Goal: Transaction & Acquisition: Purchase product/service

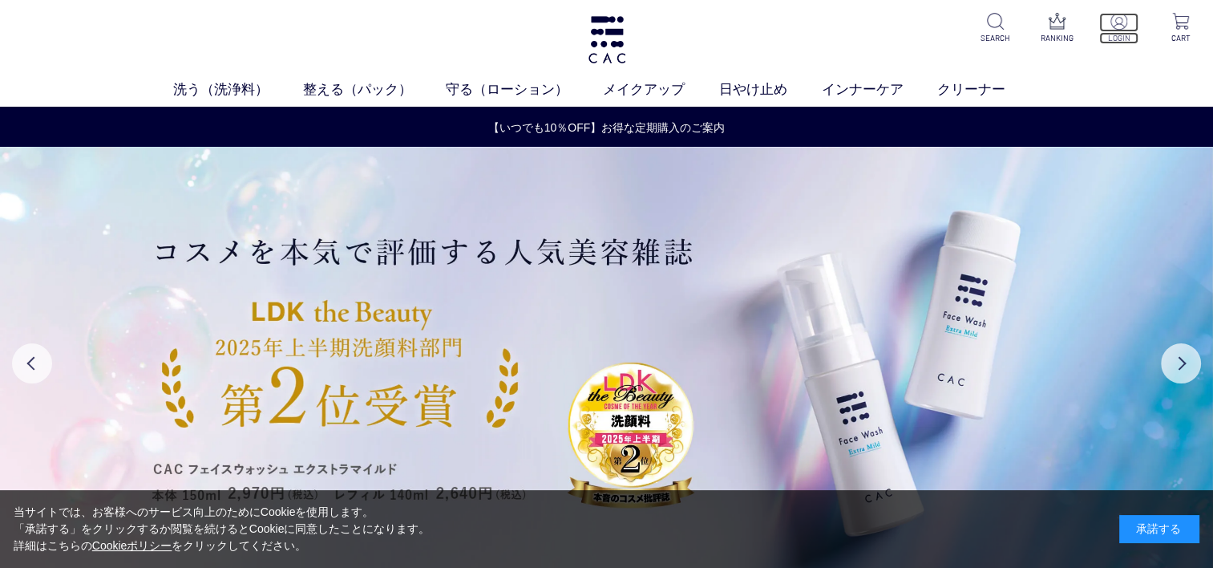
click at [1119, 26] on img at bounding box center [1119, 21] width 17 height 17
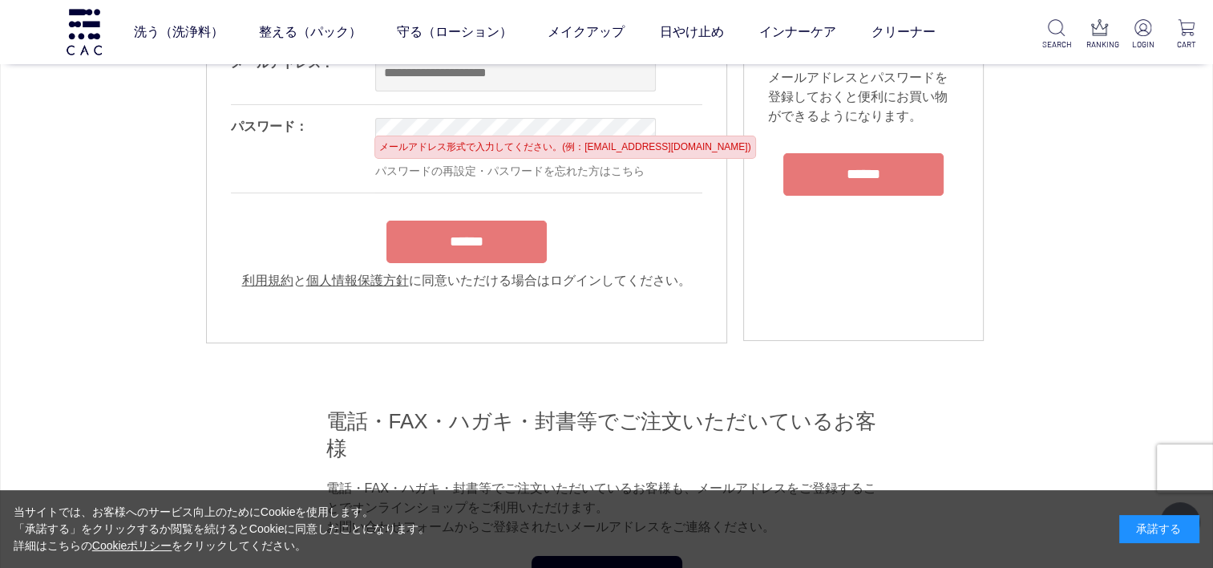
scroll to position [160, 0]
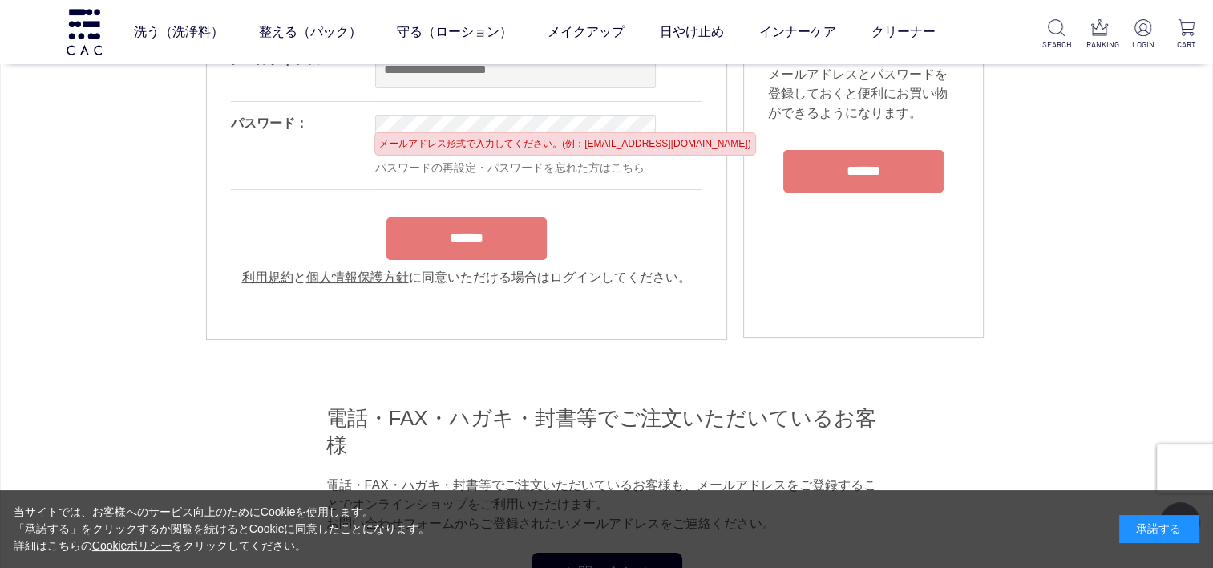
type input "**********"
click at [497, 238] on form "**********" at bounding box center [467, 162] width 472 height 249
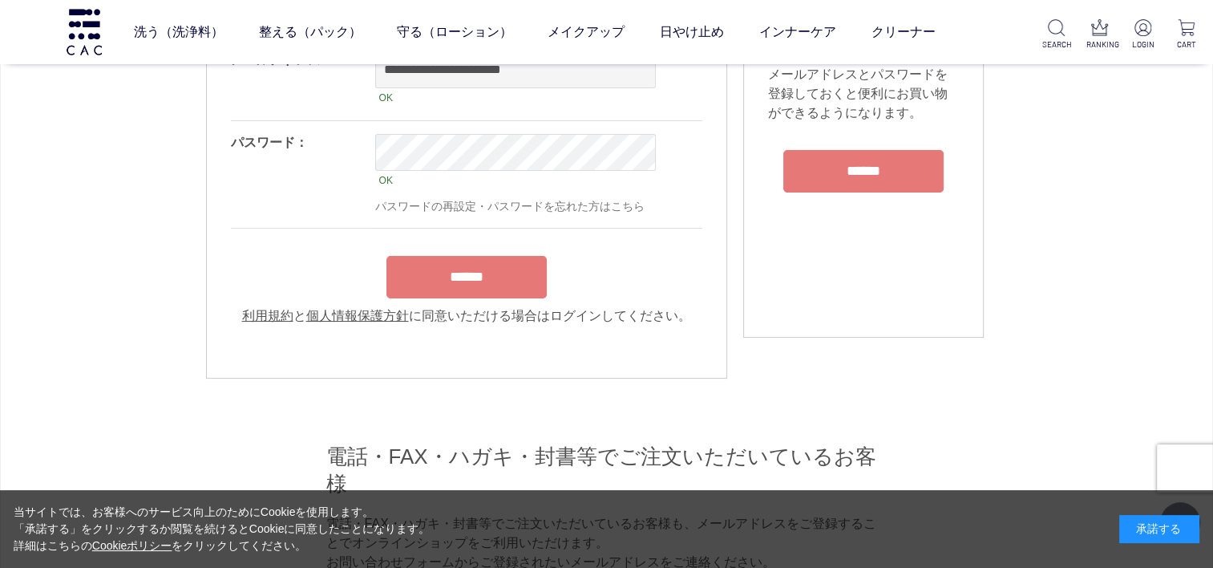
click at [467, 280] on input "******" at bounding box center [467, 277] width 160 height 42
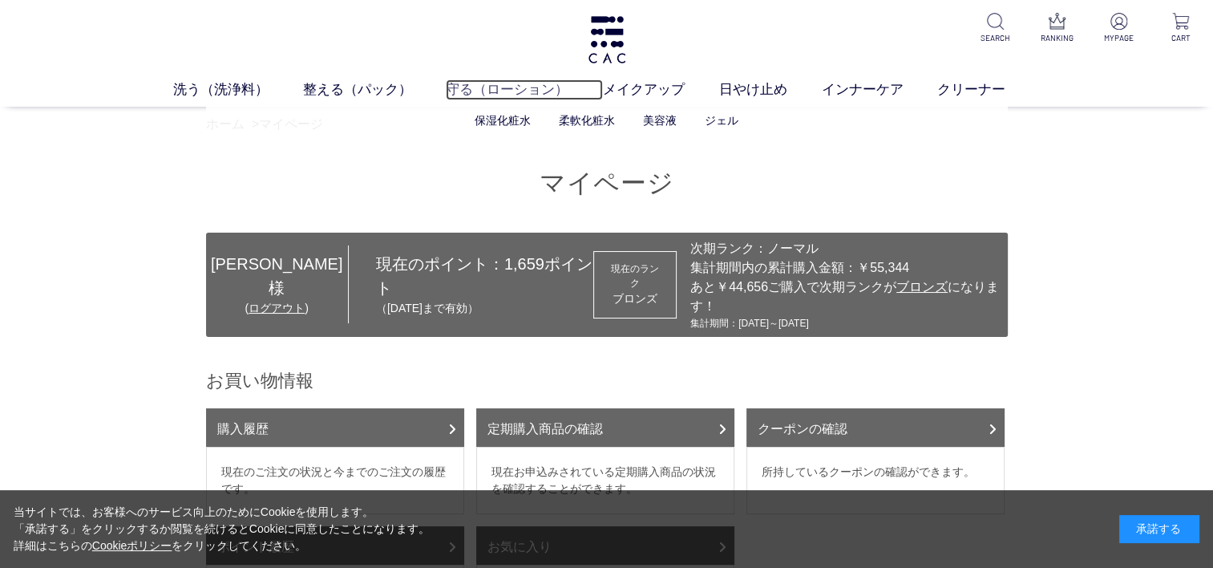
click at [479, 87] on link "守る（ローション）" at bounding box center [524, 89] width 157 height 21
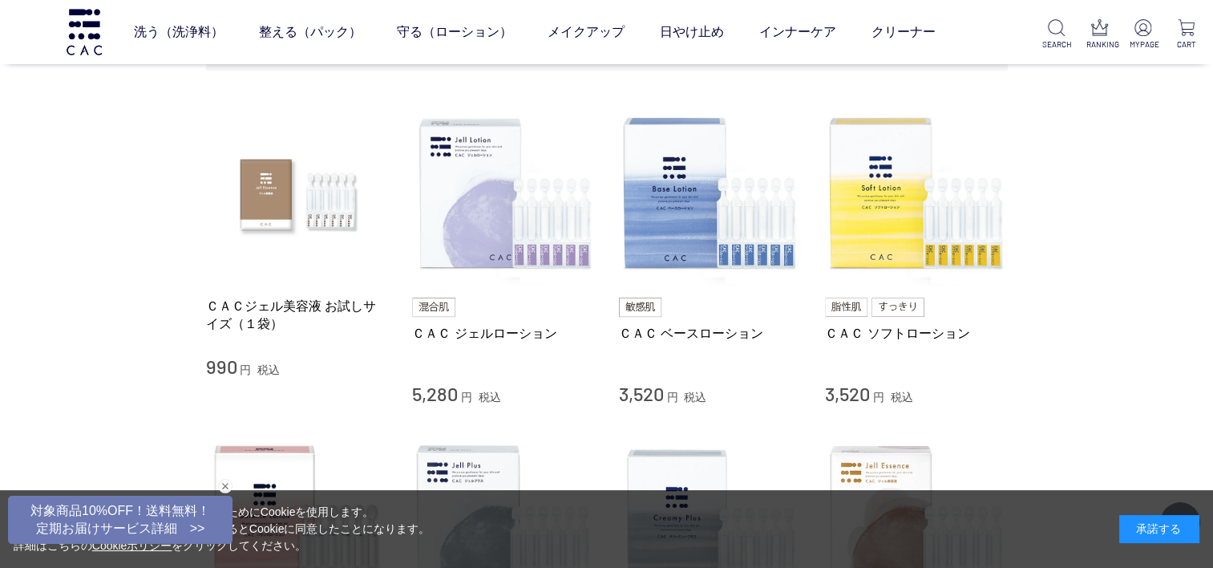
scroll to position [321, 0]
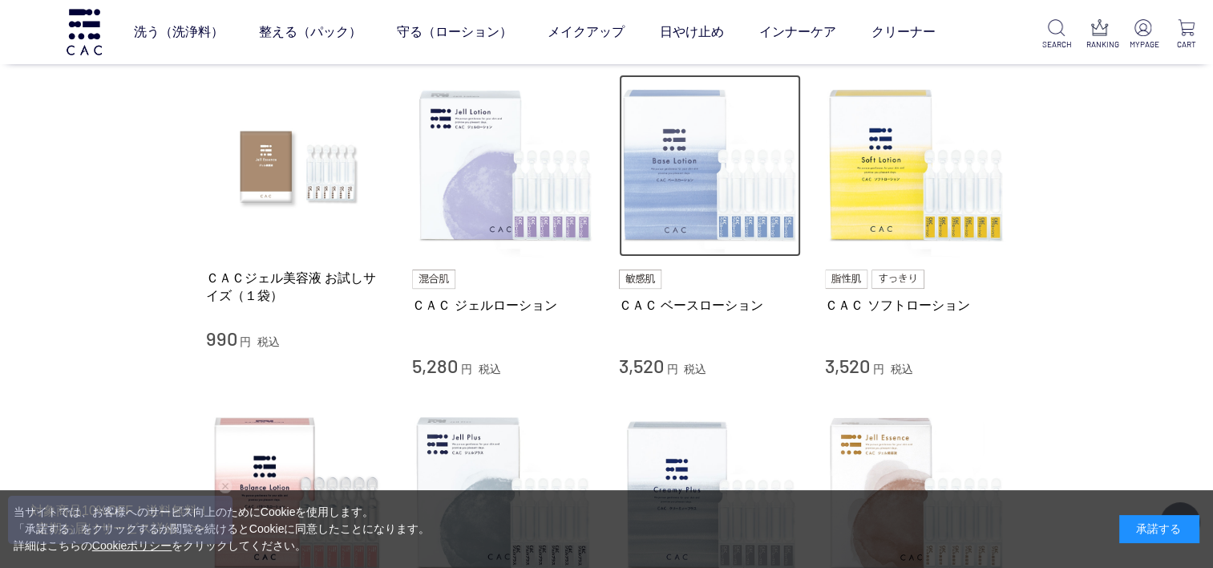
click at [702, 193] on img at bounding box center [710, 166] width 183 height 183
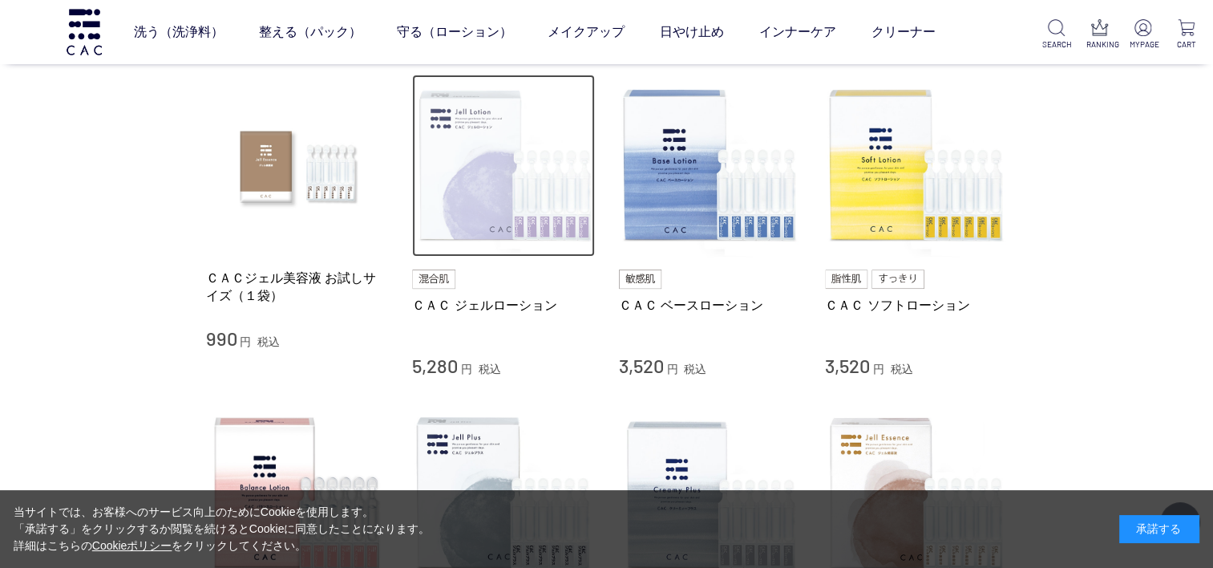
click at [482, 199] on img at bounding box center [503, 166] width 183 height 183
click at [494, 194] on img at bounding box center [503, 166] width 183 height 183
click at [495, 194] on img at bounding box center [503, 166] width 183 height 183
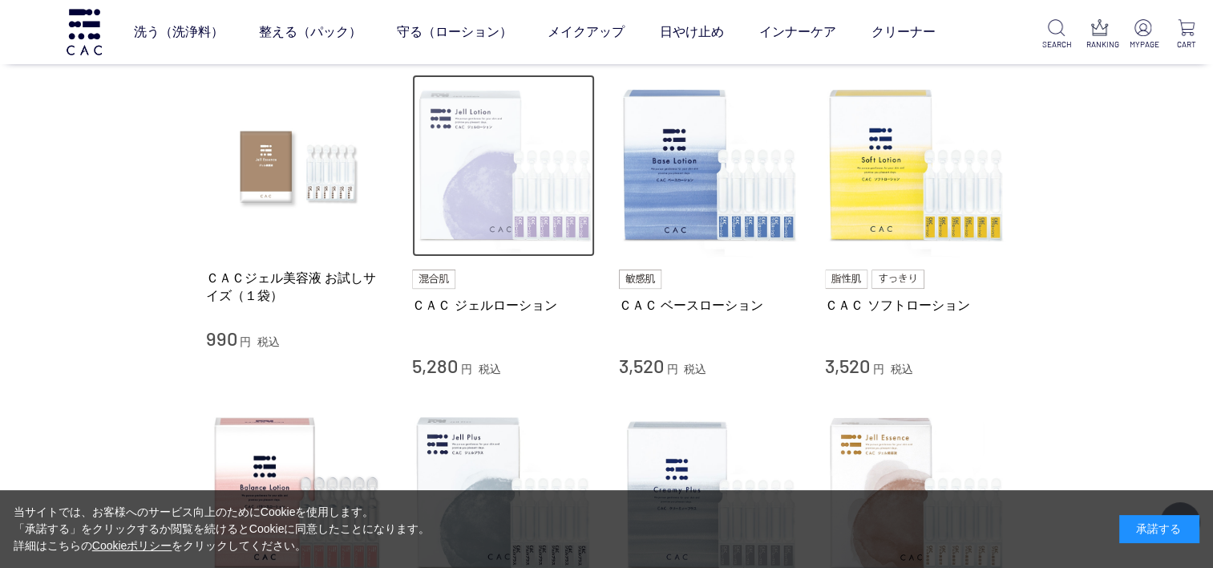
click at [467, 202] on img at bounding box center [503, 166] width 183 height 183
click at [508, 185] on img at bounding box center [503, 166] width 183 height 183
click at [483, 208] on img at bounding box center [503, 166] width 183 height 183
click at [481, 203] on img at bounding box center [503, 166] width 183 height 183
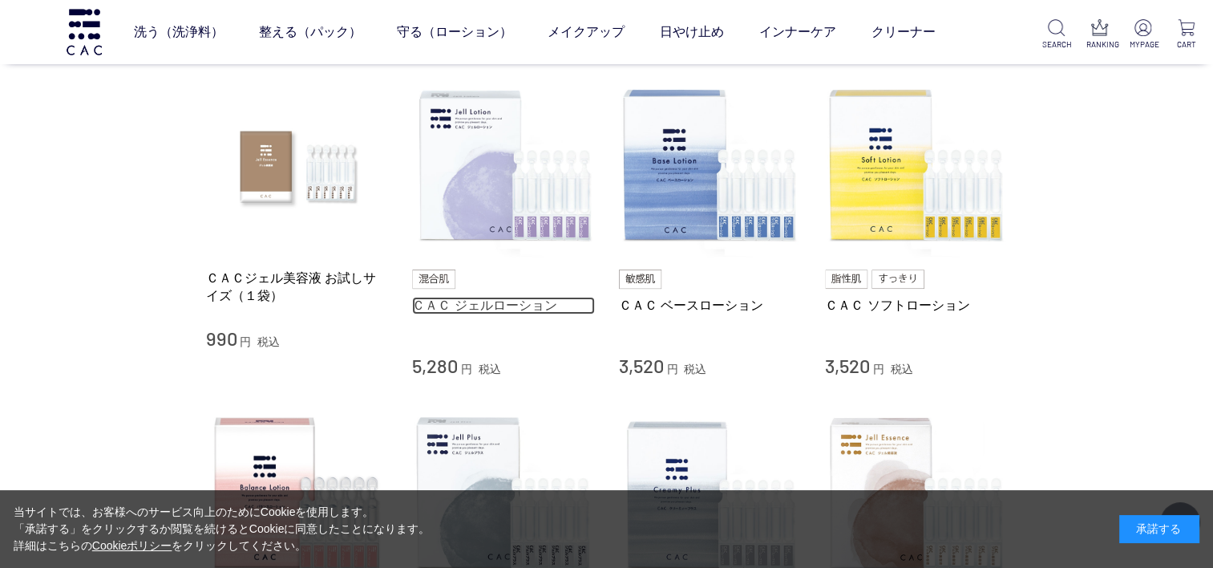
click at [455, 303] on link "ＣＡＣ ジェルローション" at bounding box center [503, 305] width 183 height 17
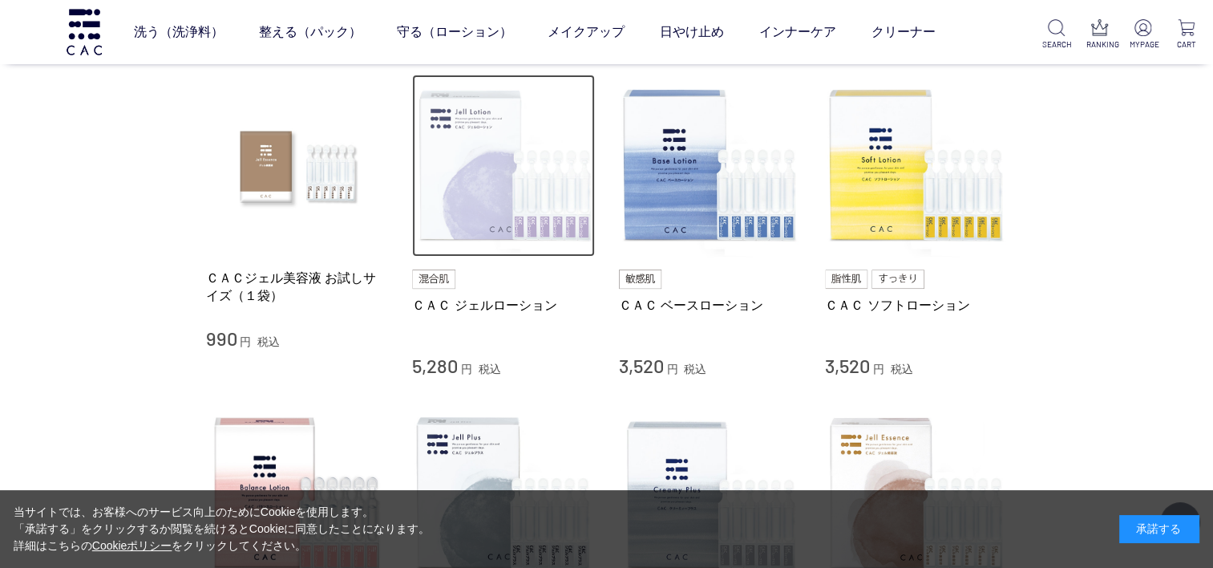
click at [483, 189] on img at bounding box center [503, 166] width 183 height 183
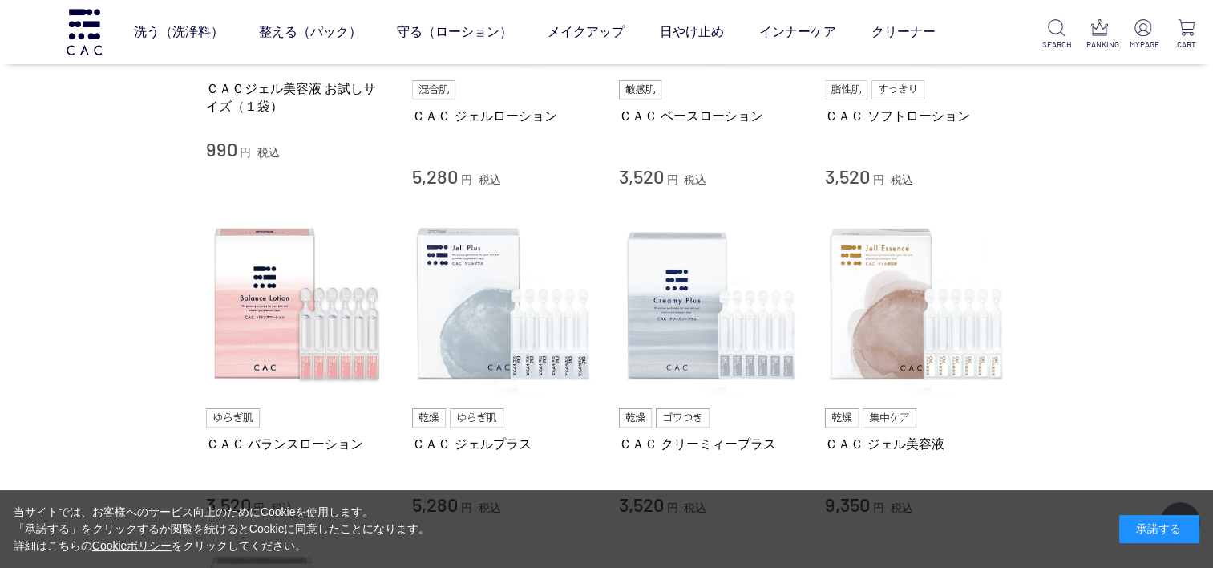
scroll to position [561, 0]
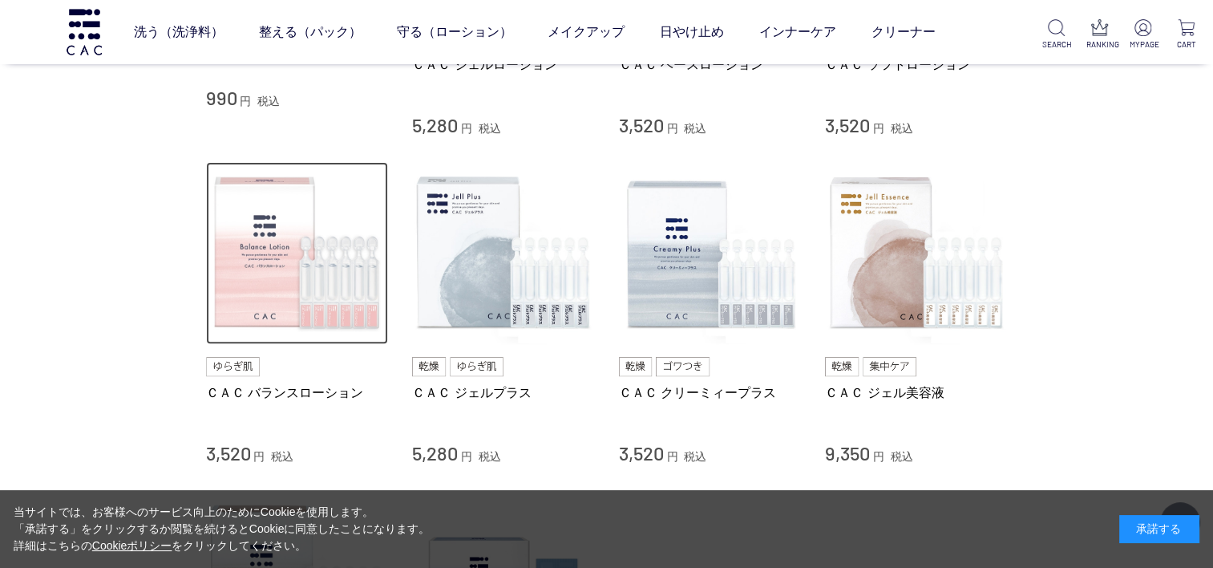
click at [252, 288] on img at bounding box center [297, 253] width 183 height 183
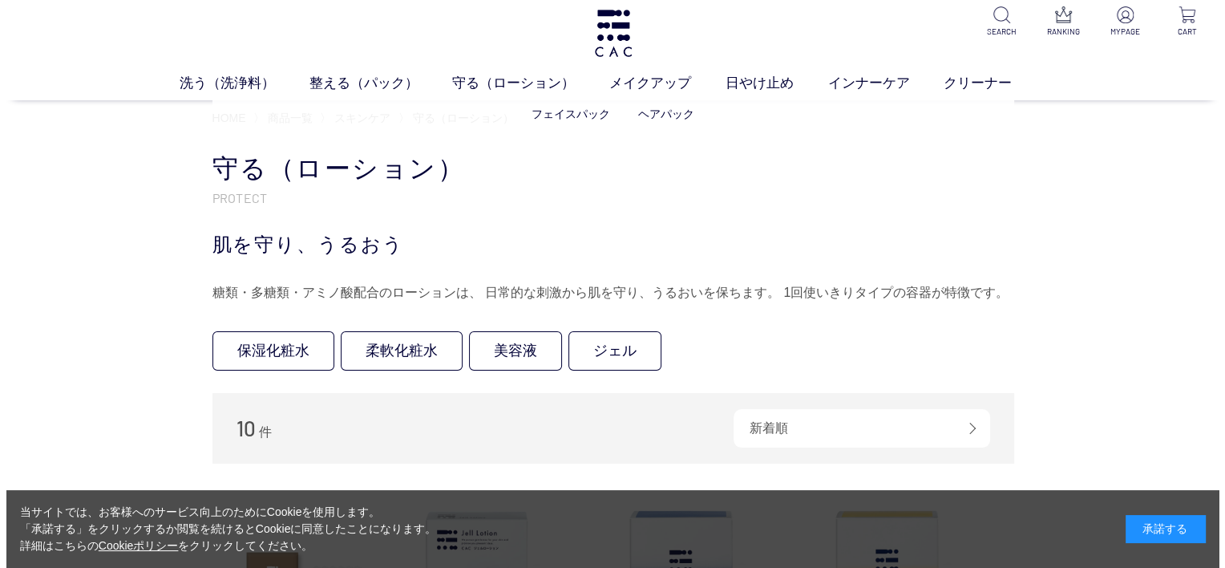
scroll to position [0, 0]
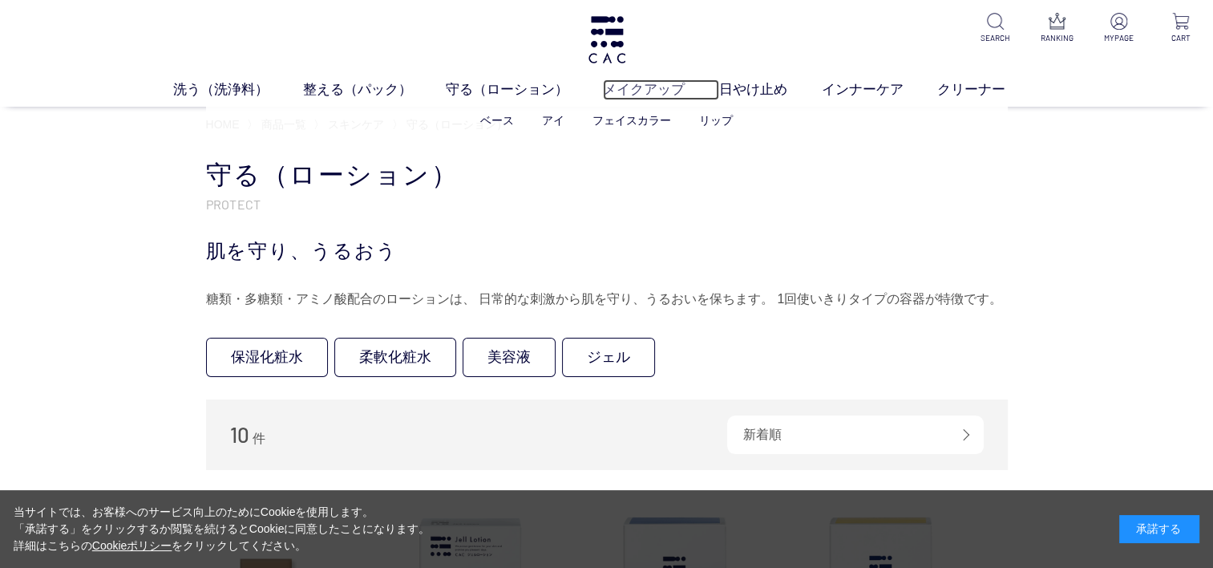
click at [642, 88] on link "メイクアップ" at bounding box center [661, 89] width 116 height 21
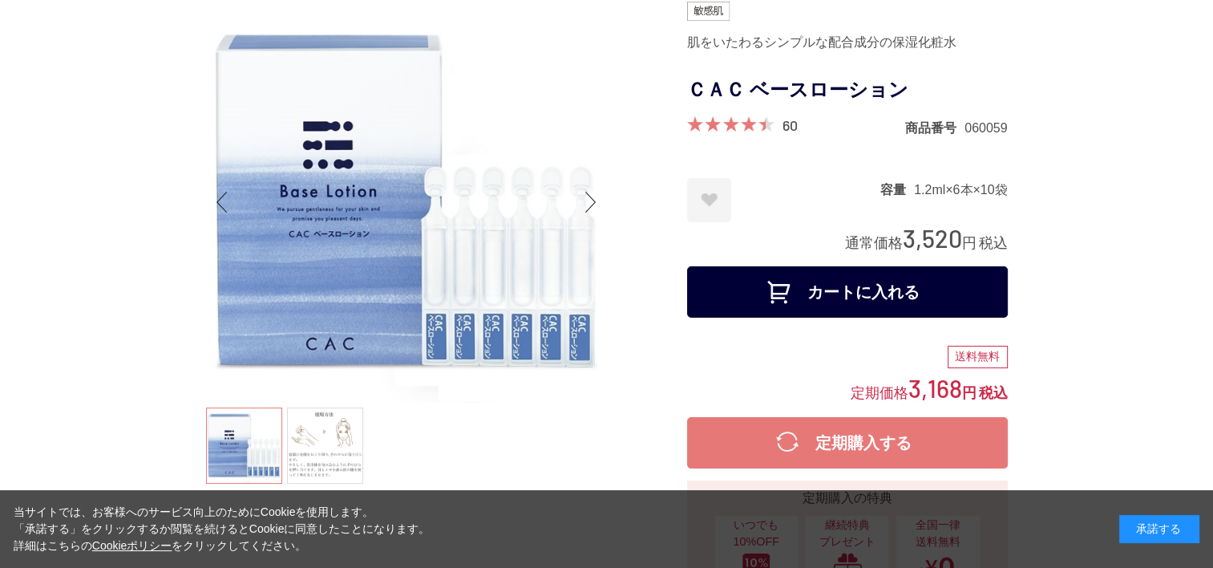
scroll to position [241, 0]
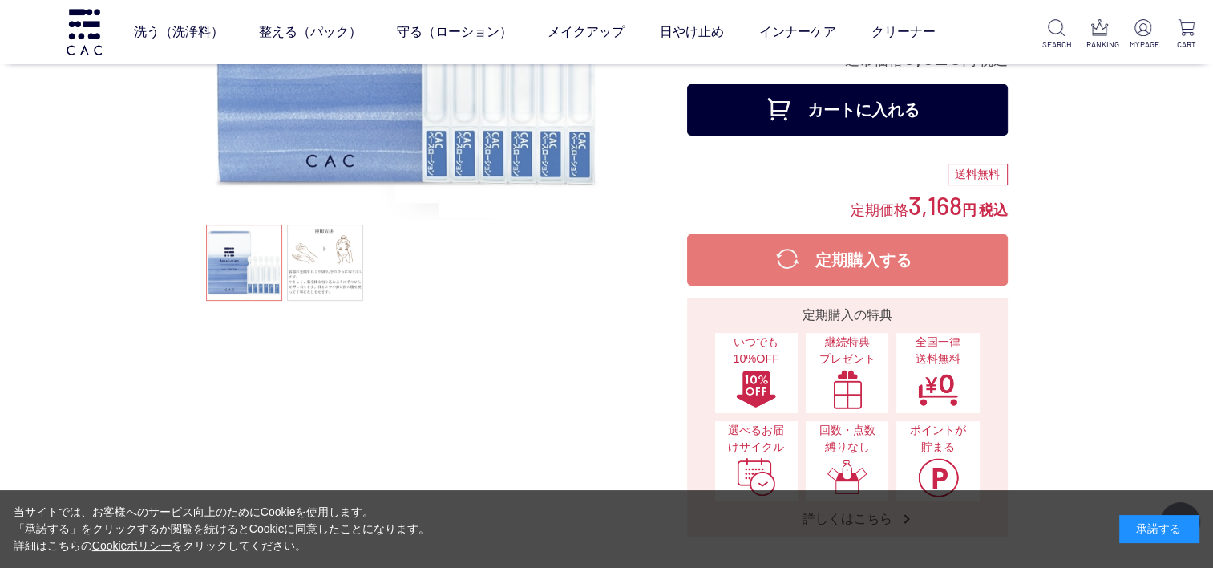
click at [864, 109] on button "カートに入れる" at bounding box center [847, 109] width 321 height 51
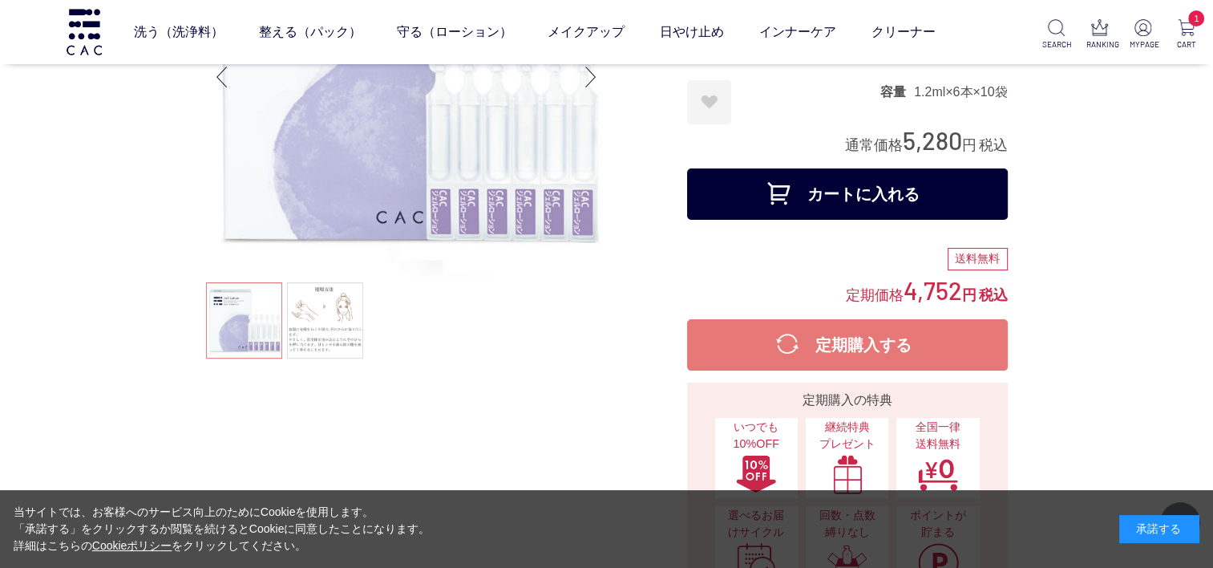
scroll to position [241, 0]
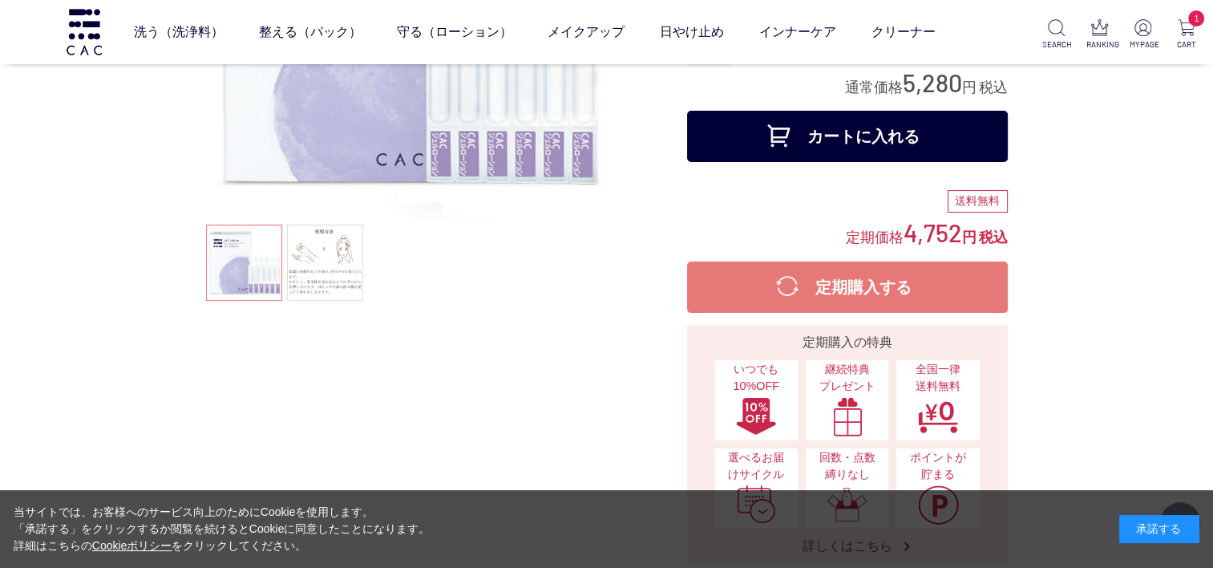
click at [879, 142] on button "カートに入れる" at bounding box center [847, 136] width 321 height 51
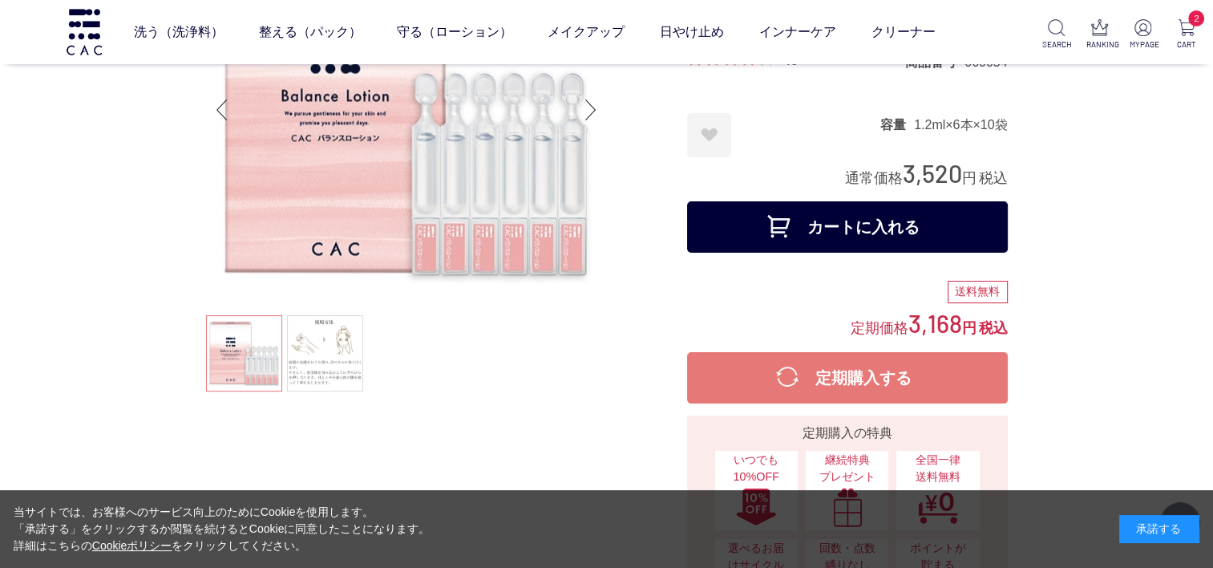
scroll to position [160, 0]
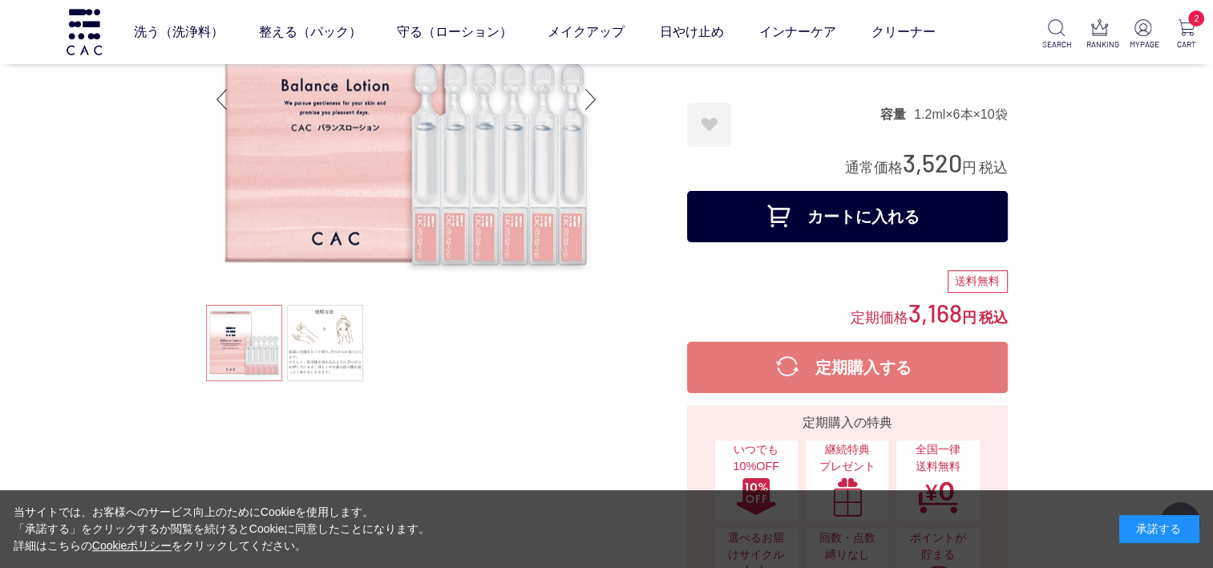
click at [833, 215] on button "カートに入れる" at bounding box center [847, 216] width 321 height 51
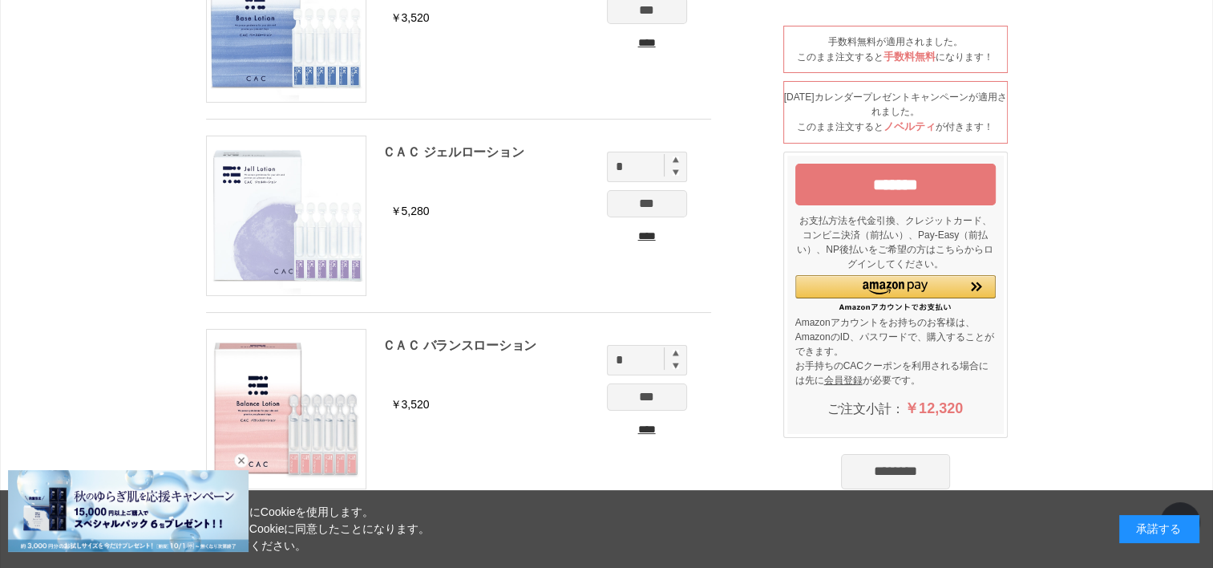
scroll to position [241, 0]
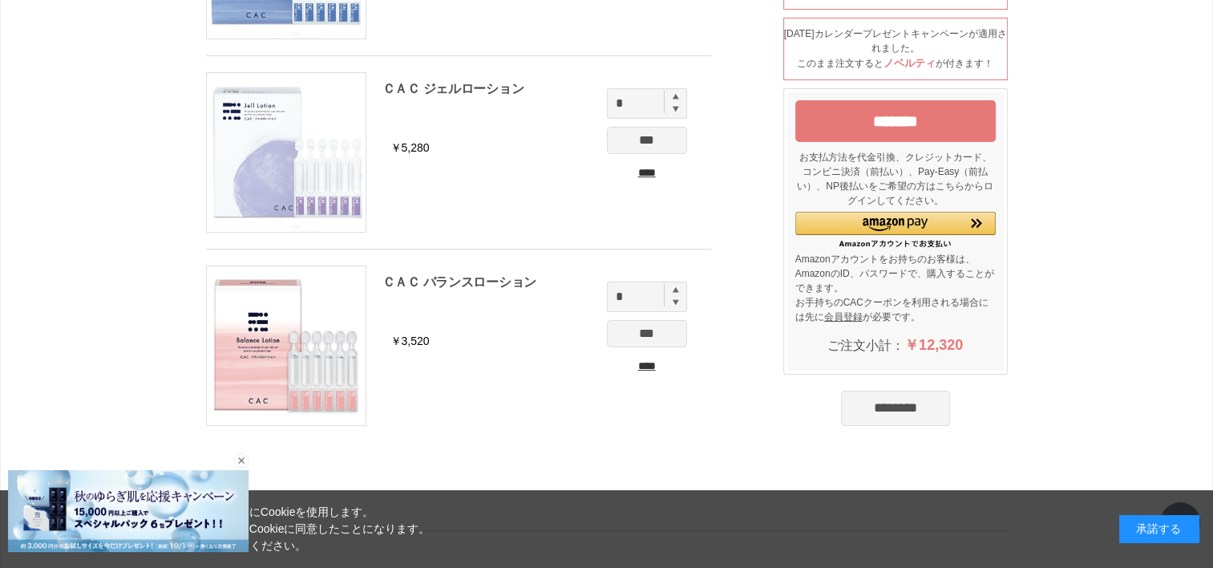
click at [674, 286] on img at bounding box center [676, 289] width 6 height 6
type input "*"
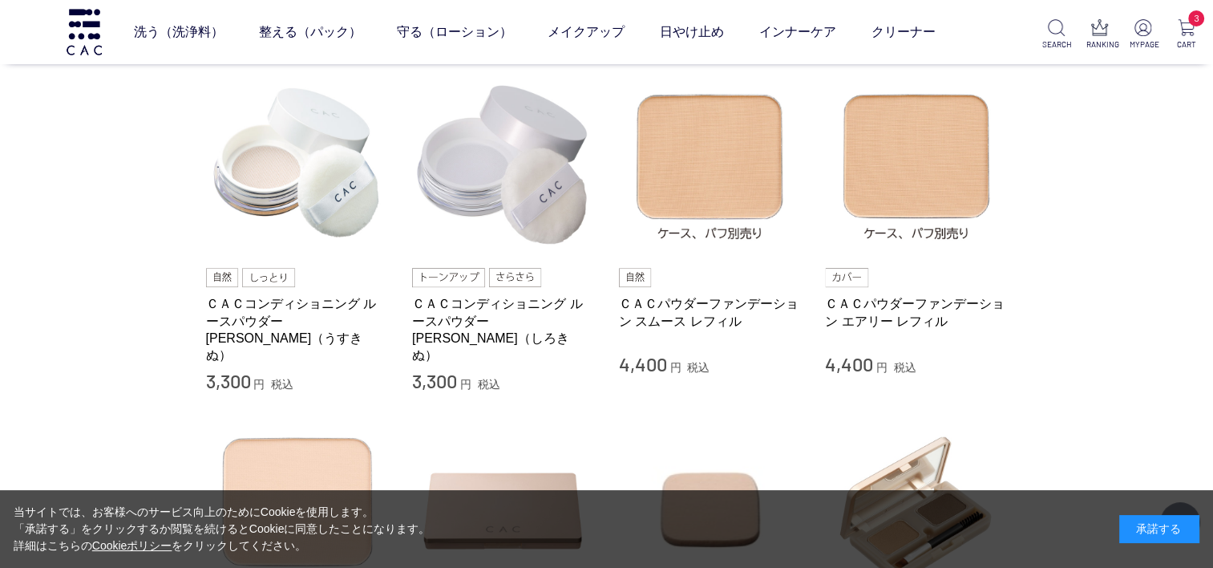
scroll to position [321, 0]
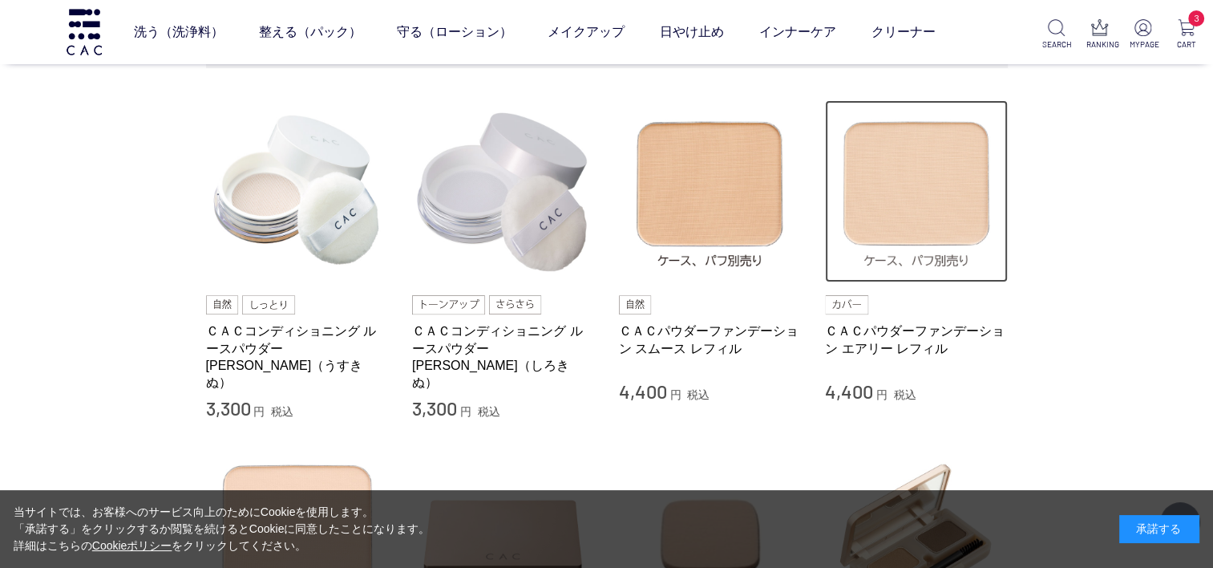
click at [896, 202] on img at bounding box center [916, 191] width 183 height 183
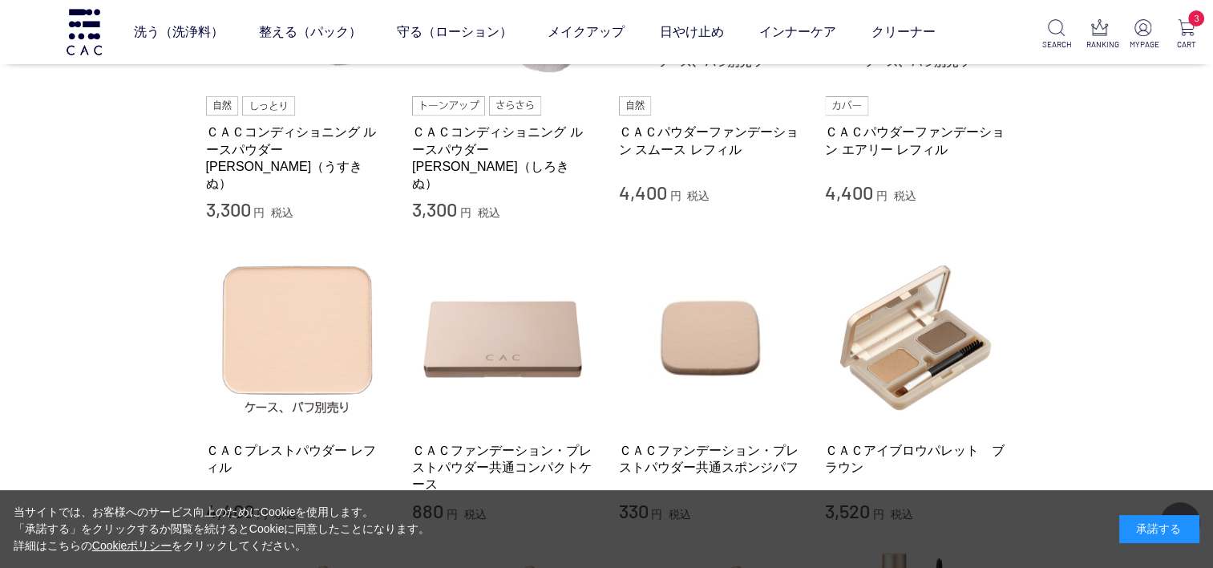
scroll to position [561, 0]
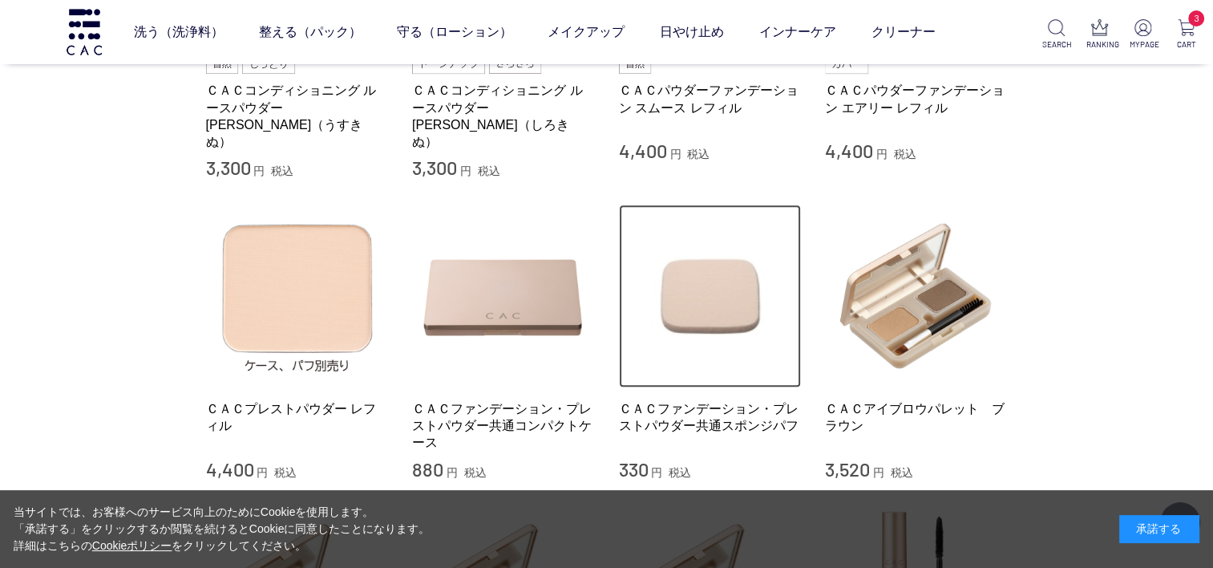
click at [722, 282] on img at bounding box center [710, 295] width 183 height 183
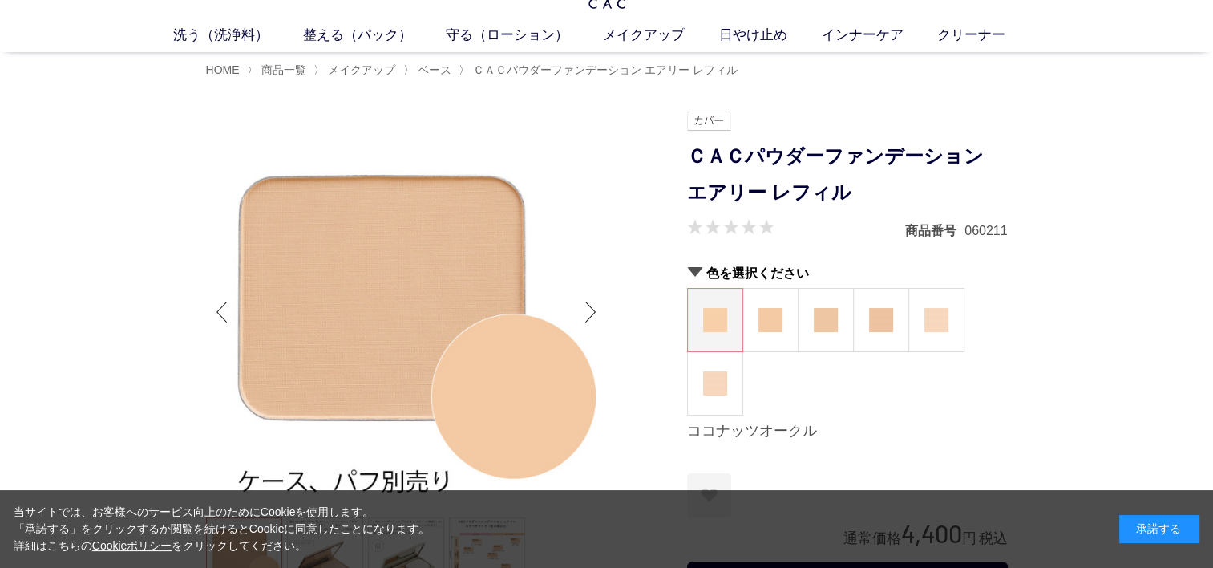
scroll to position [80, 0]
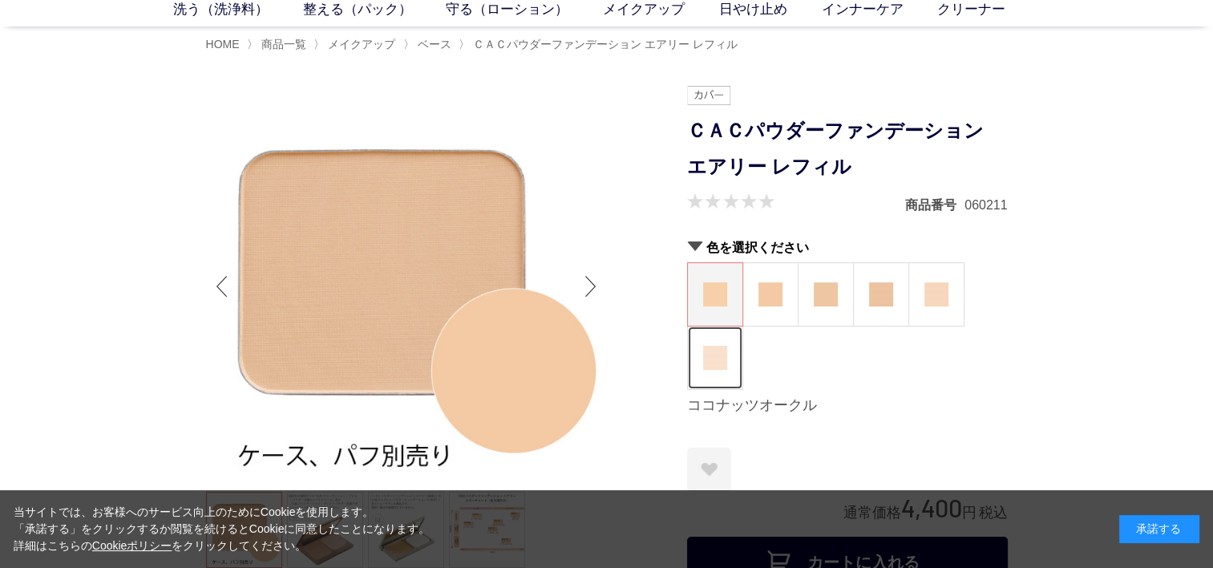
click at [717, 363] on img at bounding box center [715, 358] width 24 height 24
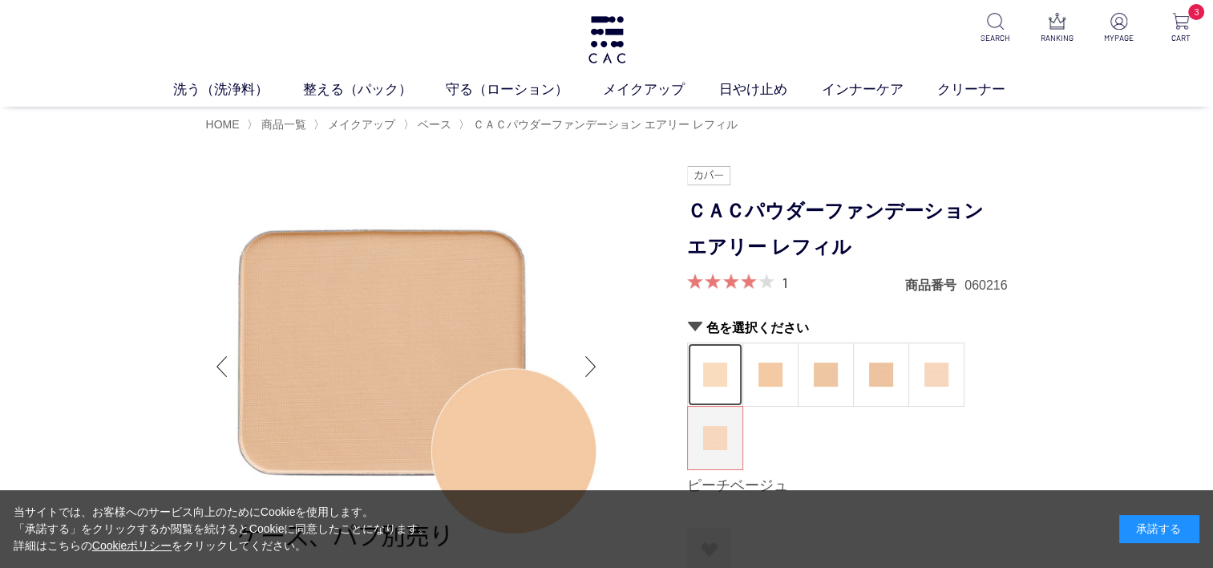
click at [718, 372] on img at bounding box center [715, 374] width 24 height 24
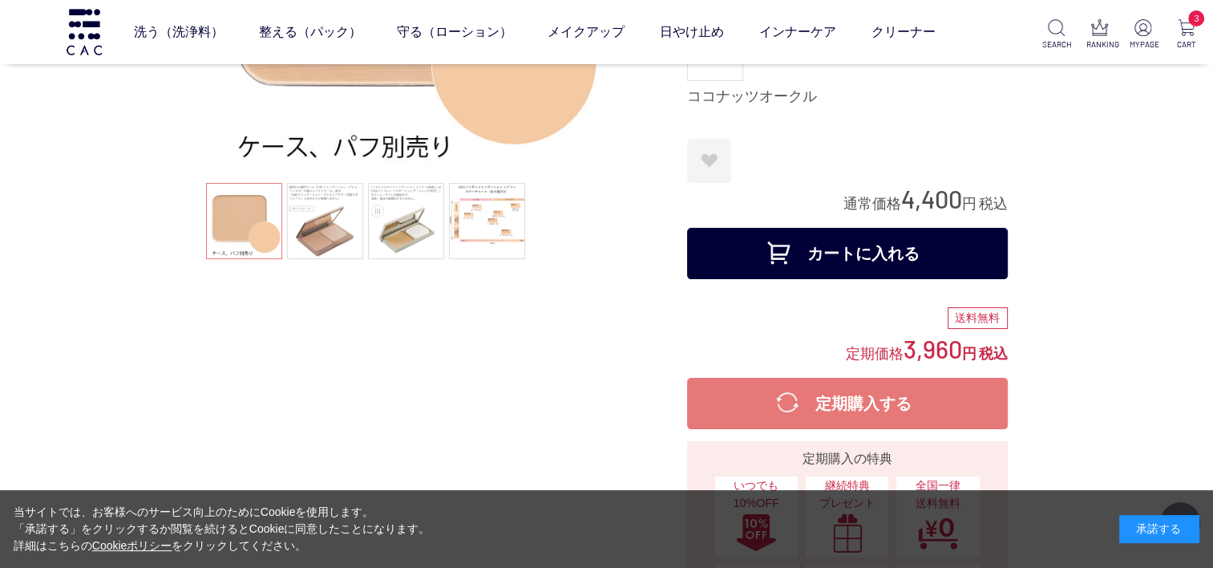
scroll to position [321, 0]
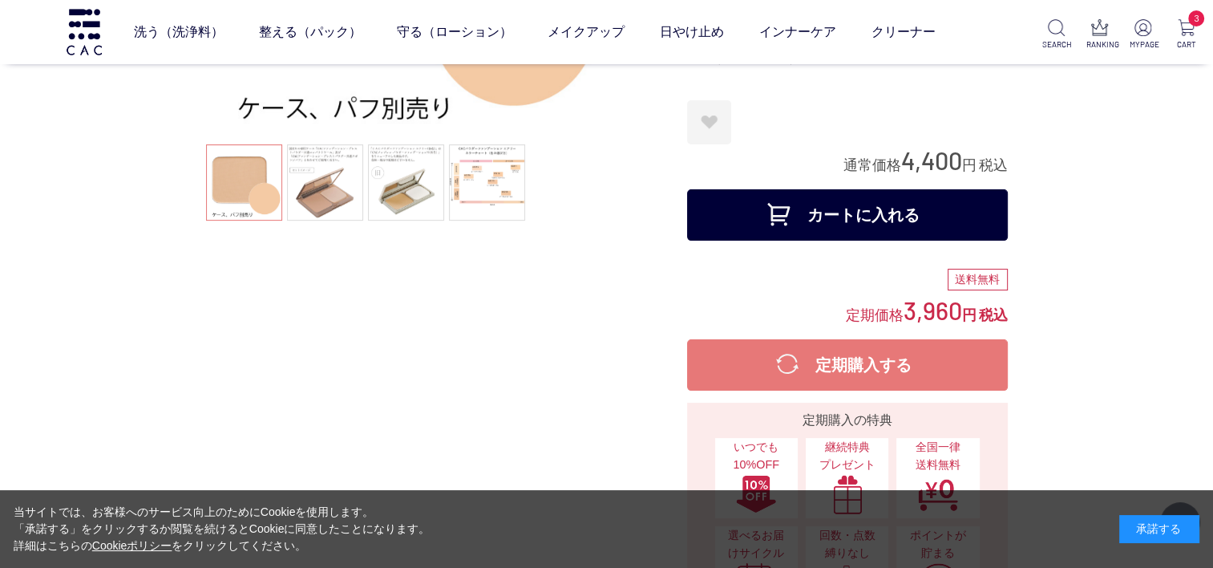
click at [841, 205] on button "カートに入れる" at bounding box center [847, 214] width 321 height 51
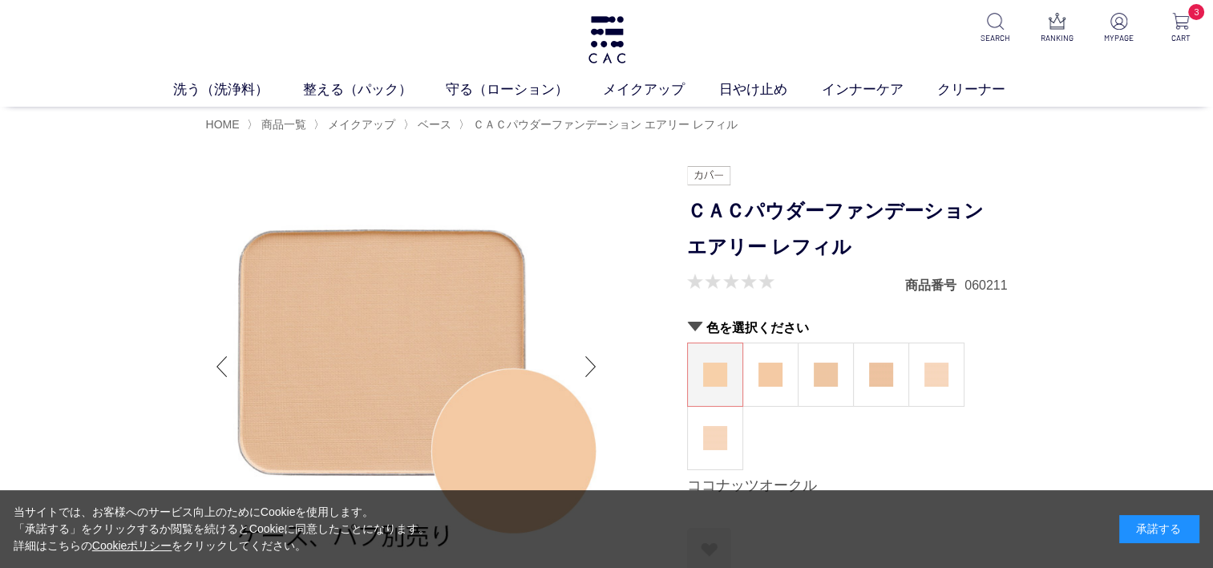
drag, startPoint x: 125, startPoint y: 2, endPoint x: 739, endPoint y: 61, distance: 616.2
click at [739, 61] on div "洗う（洗浄料） 液体洗浄料 パウダー洗浄料 泡洗顔料 グッズ 整える（パック） フェイスパック ヘアパック 守る（ローション） 保湿化粧水 柔軟化粧水 美容液…" at bounding box center [606, 53] width 1213 height 107
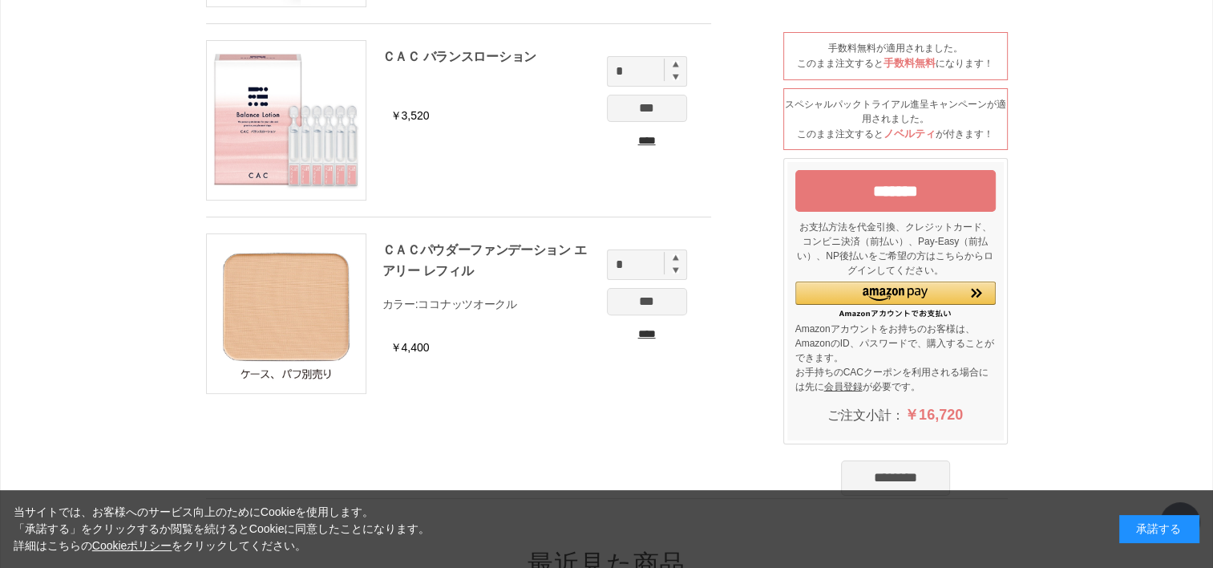
scroll to position [481, 0]
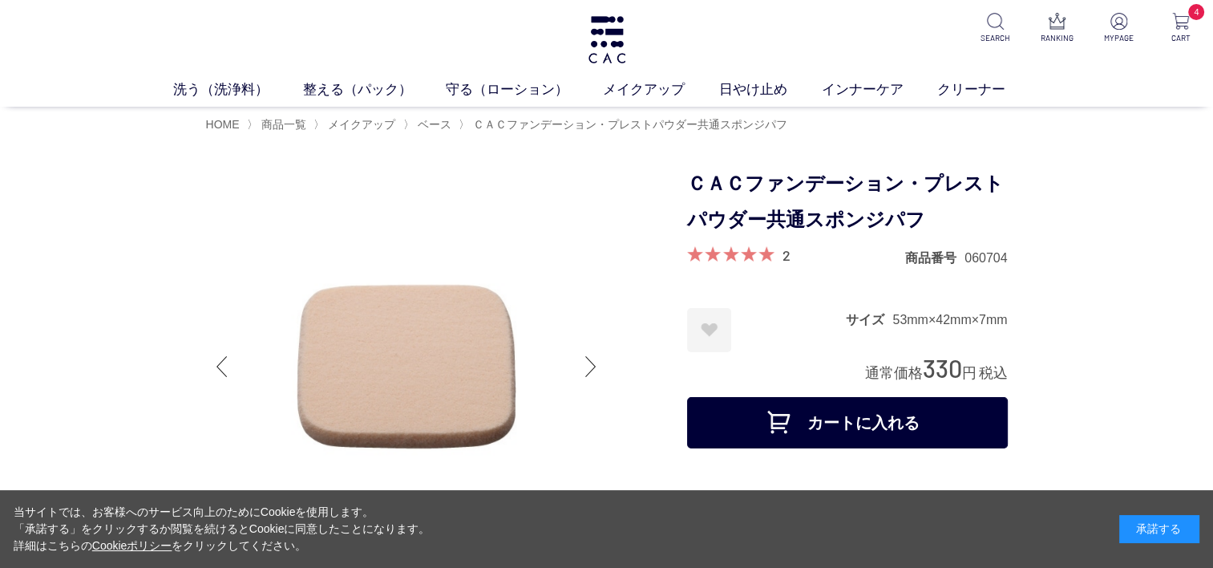
click at [880, 422] on button "カートに入れる" at bounding box center [847, 422] width 321 height 51
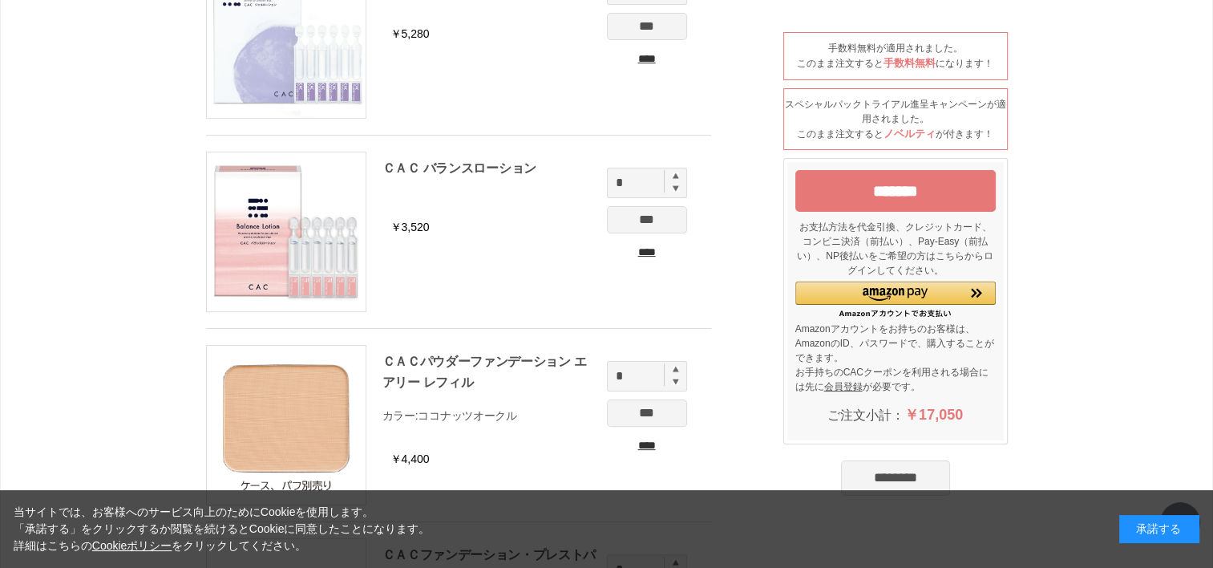
scroll to position [321, 0]
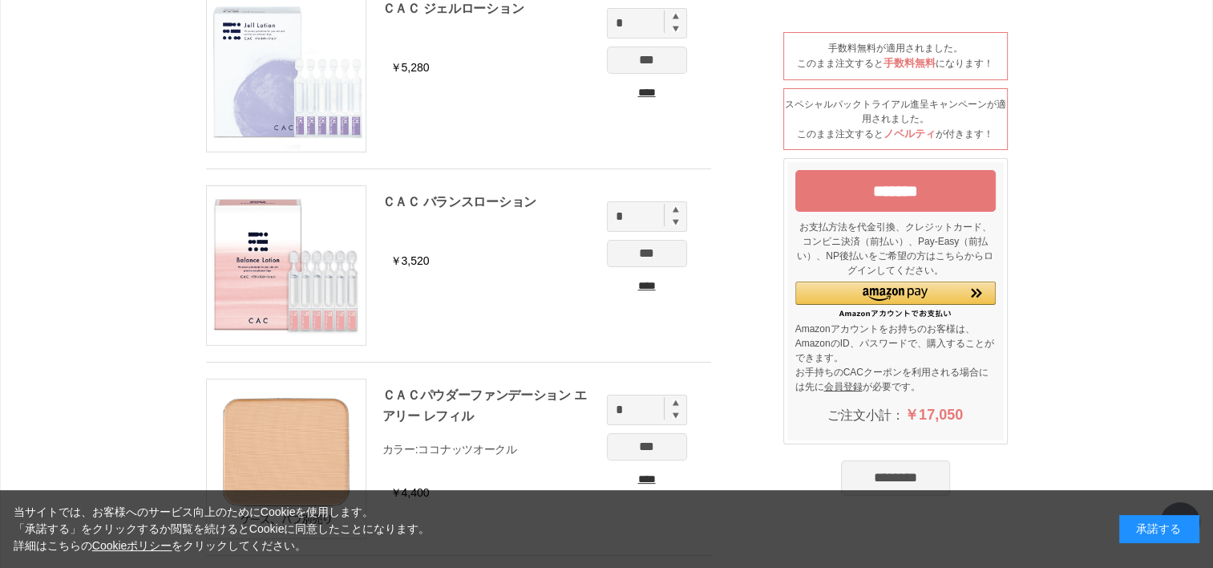
click at [675, 206] on img at bounding box center [676, 209] width 6 height 6
type input "*"
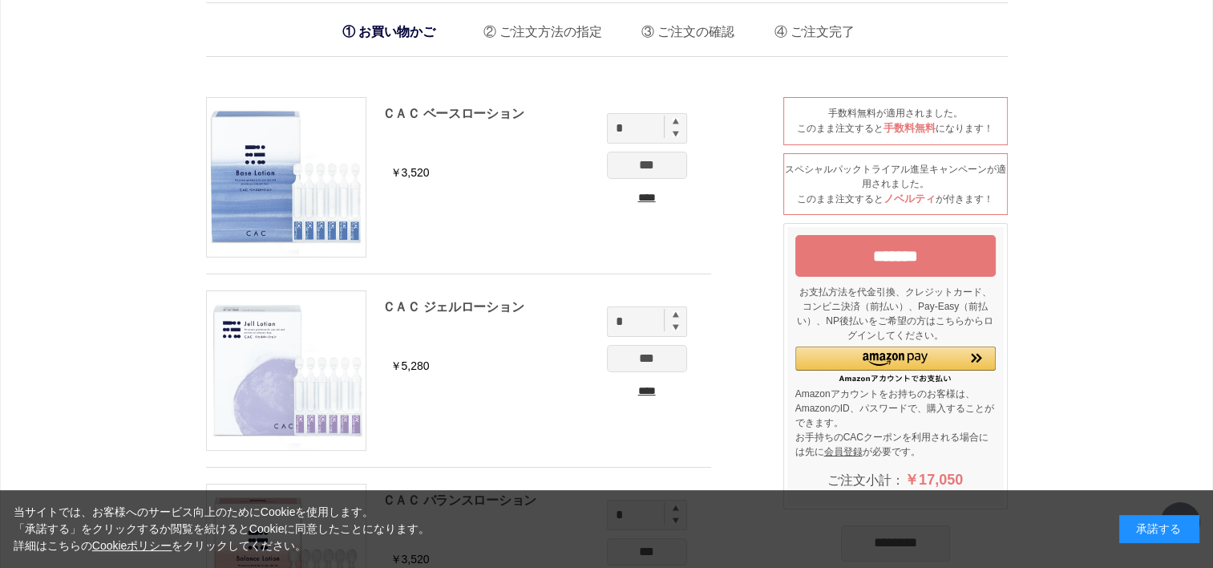
scroll to position [0, 0]
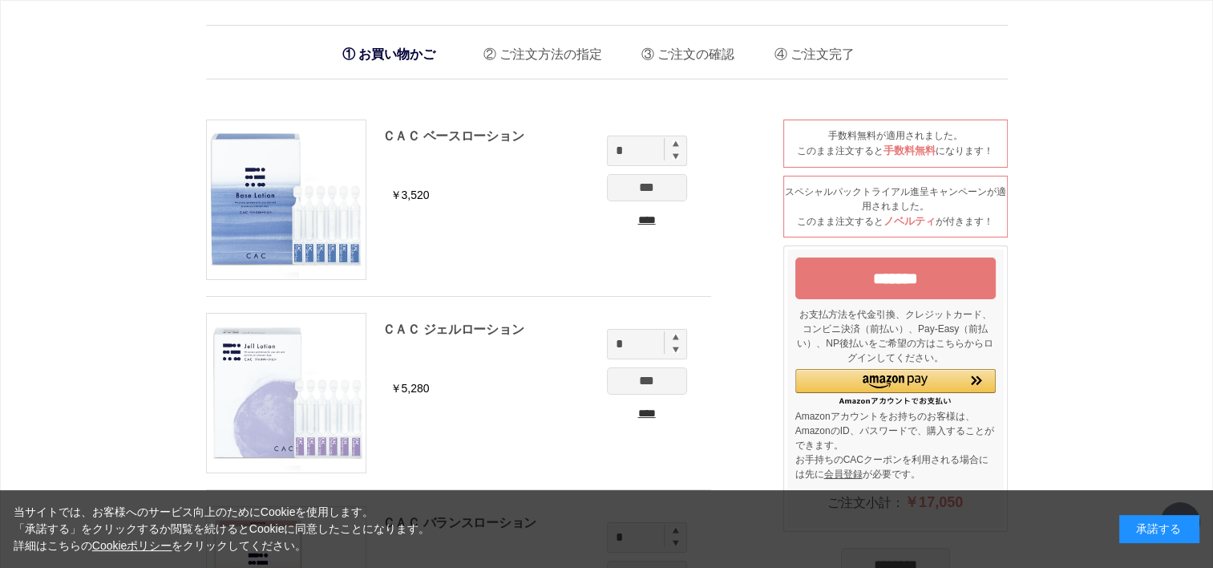
click at [903, 264] on input "*******" at bounding box center [895, 278] width 200 height 42
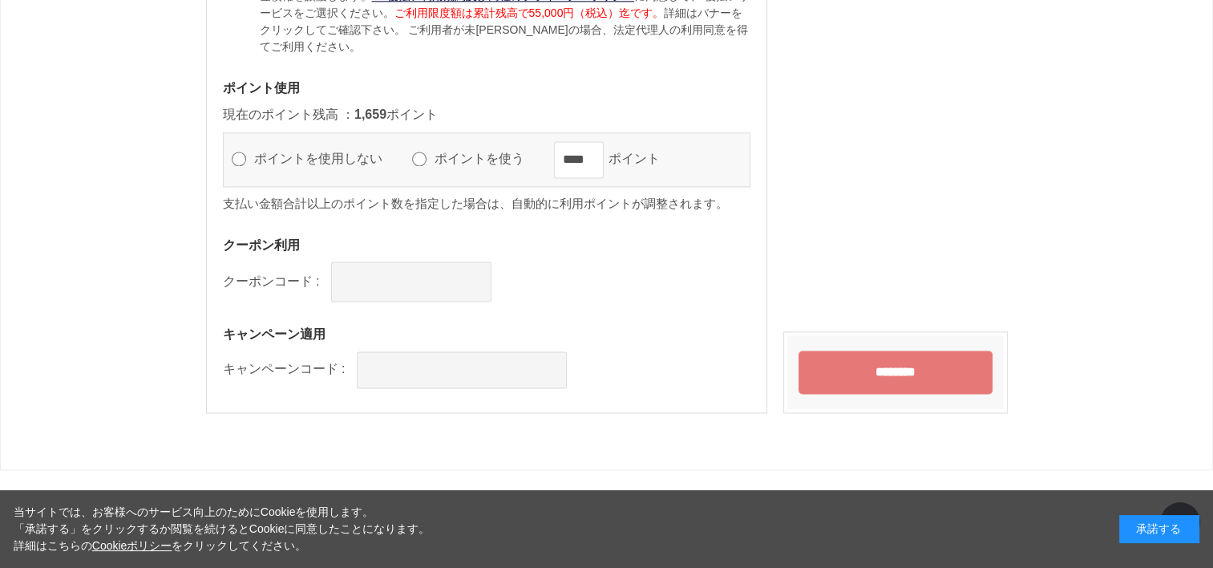
scroll to position [2188, 0]
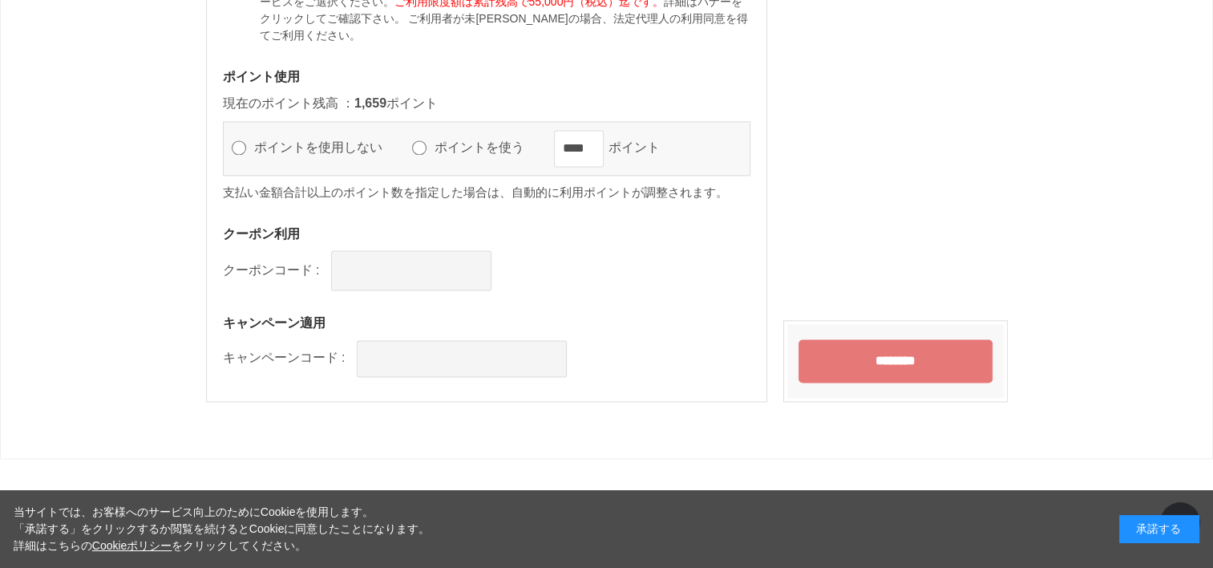
click at [860, 339] on input "********" at bounding box center [896, 360] width 194 height 43
